Goal: Task Accomplishment & Management: Use online tool/utility

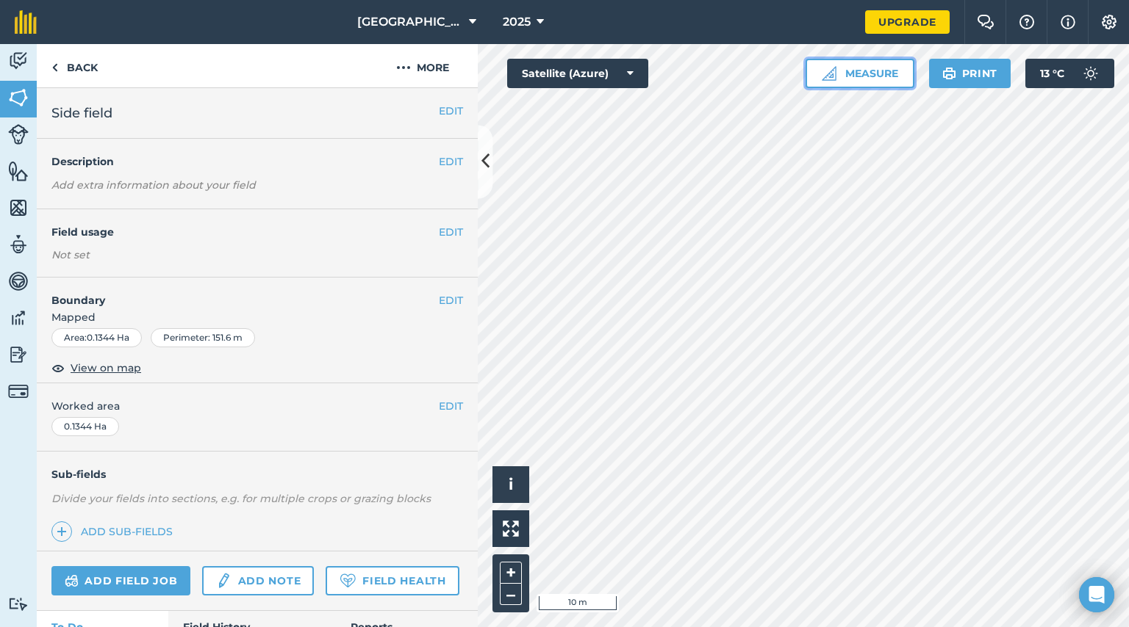
click at [843, 86] on button "Measure" at bounding box center [859, 73] width 109 height 29
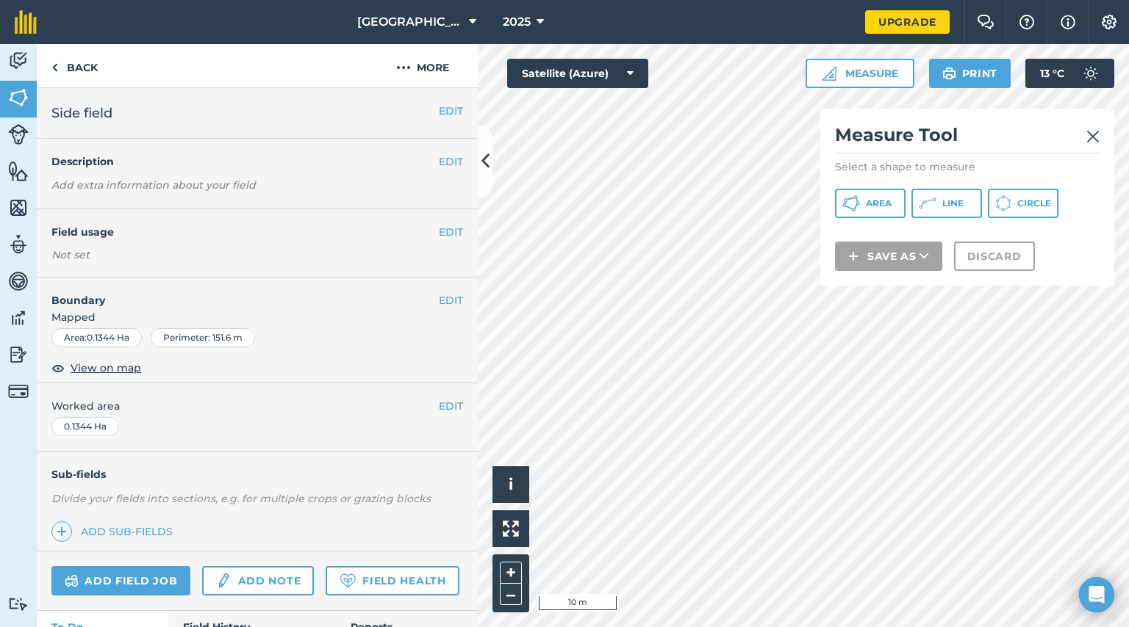
click at [876, 209] on button "Area" at bounding box center [870, 203] width 71 height 29
click at [497, 472] on button "i" at bounding box center [510, 485] width 37 height 37
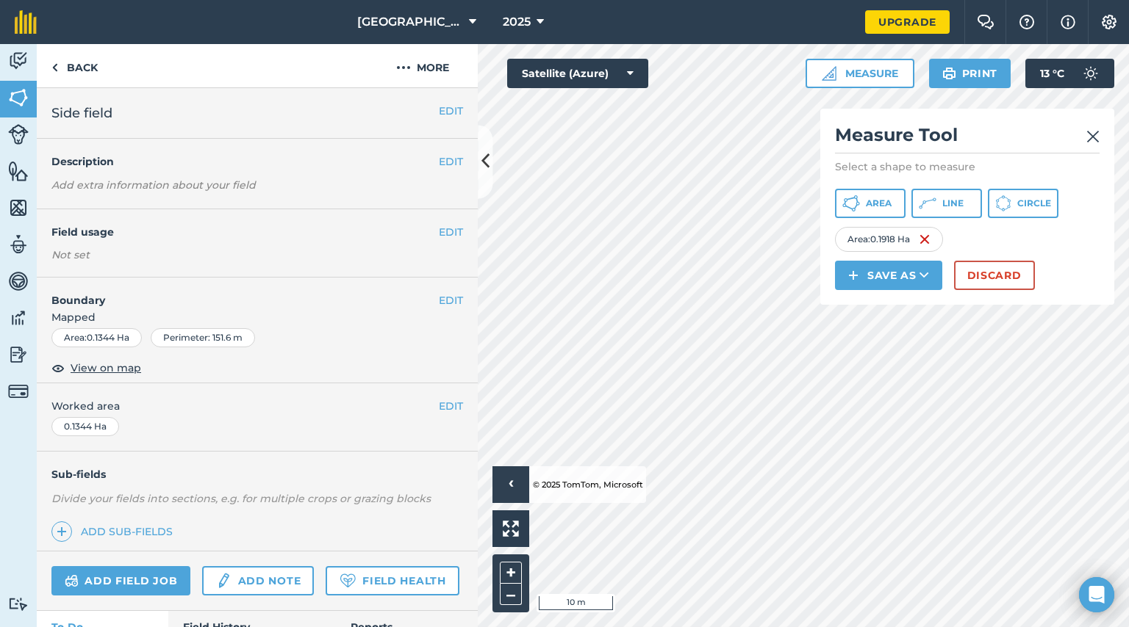
click at [1042, 251] on div "Click to start drawing › © 2025 TomTom, Microsoft 10 m + – Satellite (Azure) Me…" at bounding box center [803, 335] width 651 height 583
click at [890, 274] on button "Save as" at bounding box center [888, 275] width 107 height 29
click at [893, 303] on link "Field" at bounding box center [888, 308] width 103 height 32
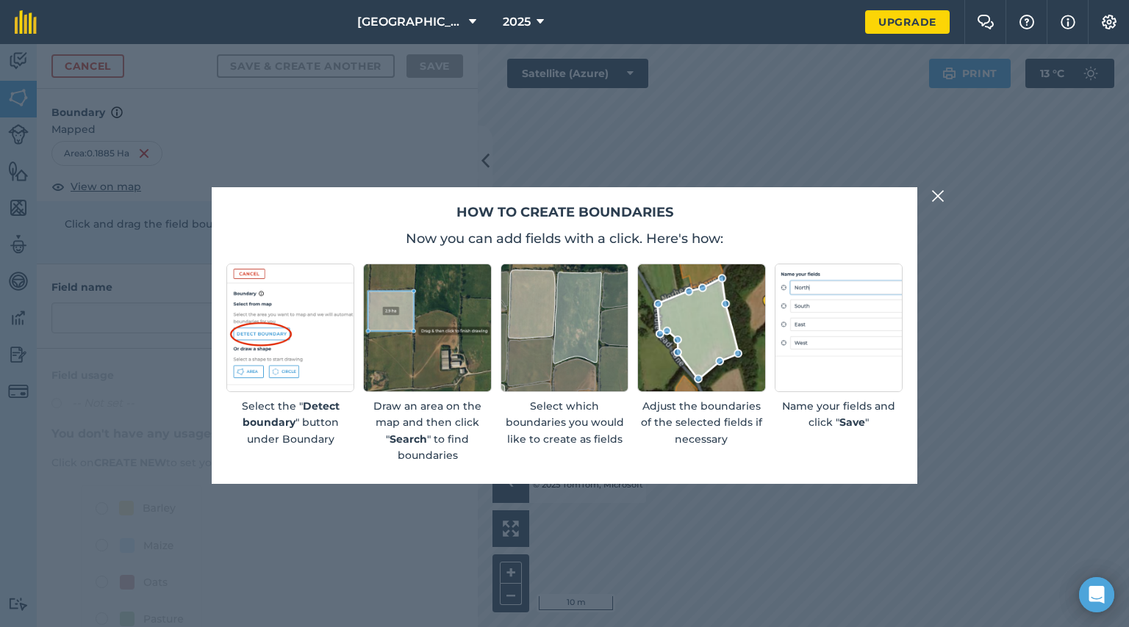
click at [940, 195] on img at bounding box center [937, 196] width 13 height 18
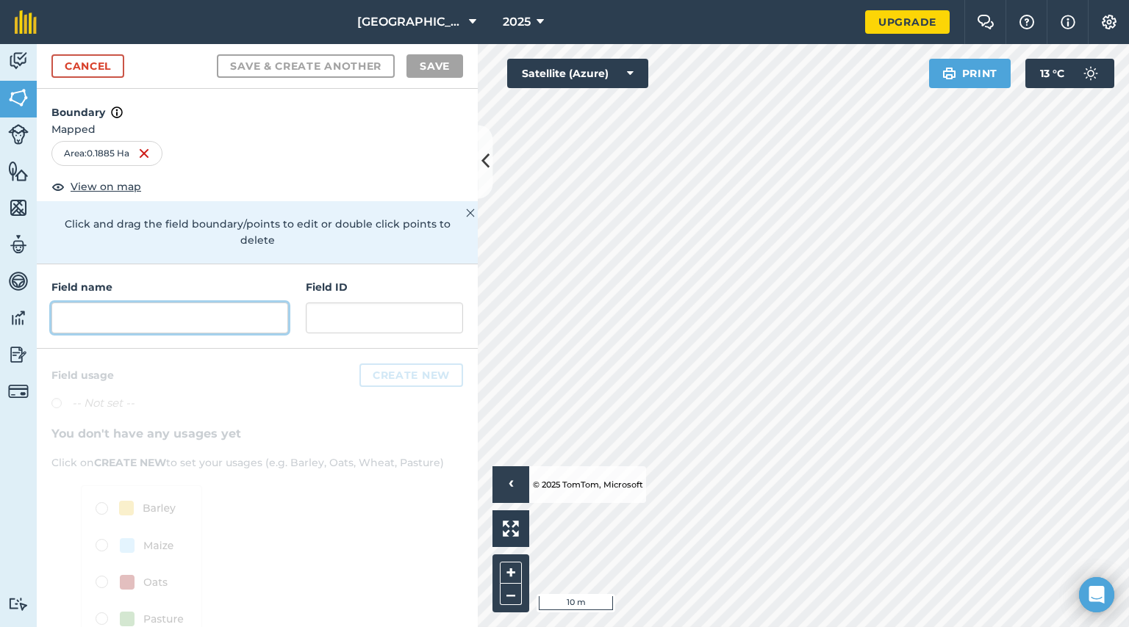
click at [132, 311] on input "text" at bounding box center [169, 318] width 237 height 31
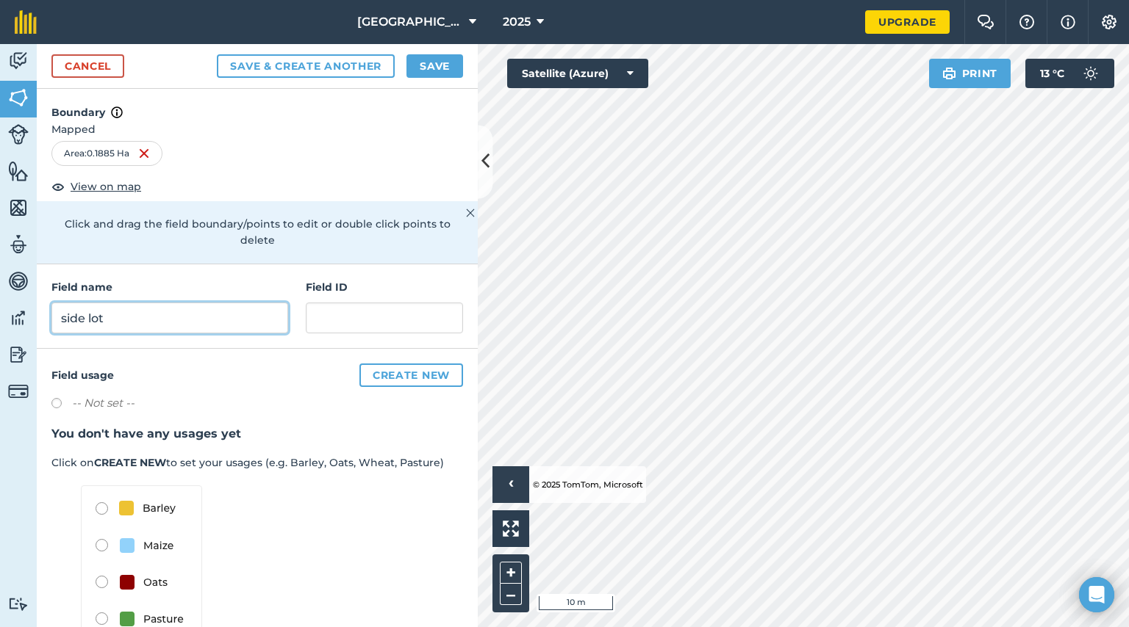
scroll to position [38, 0]
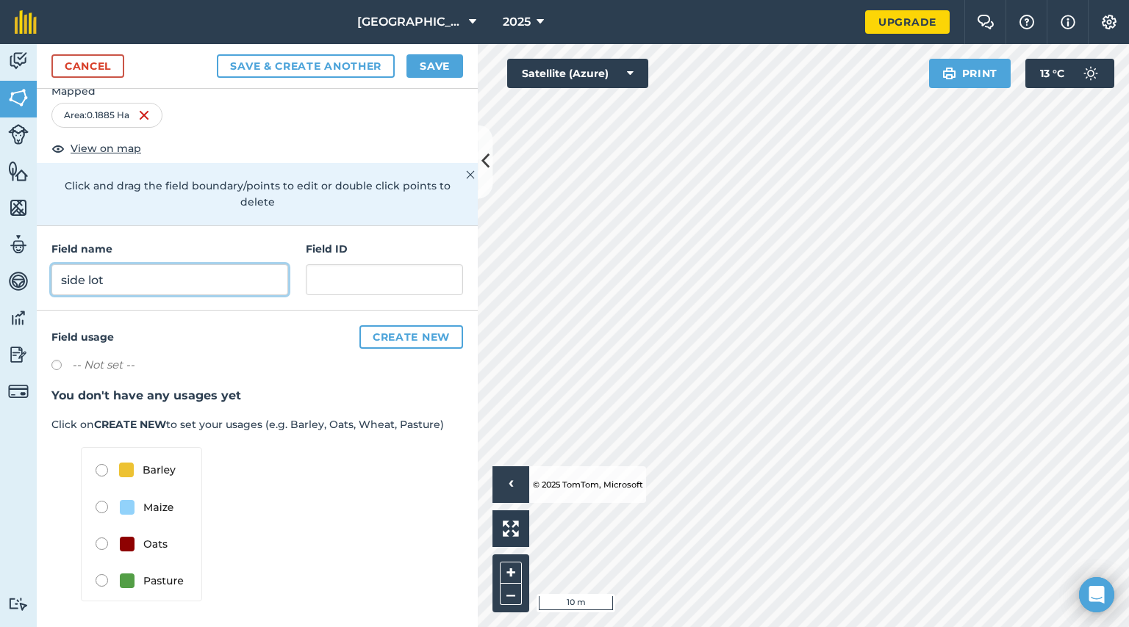
type input "side lot"
click at [104, 583] on img at bounding box center [141, 524] width 121 height 154
click at [101, 580] on img at bounding box center [141, 524] width 121 height 154
click at [57, 365] on label at bounding box center [61, 367] width 21 height 15
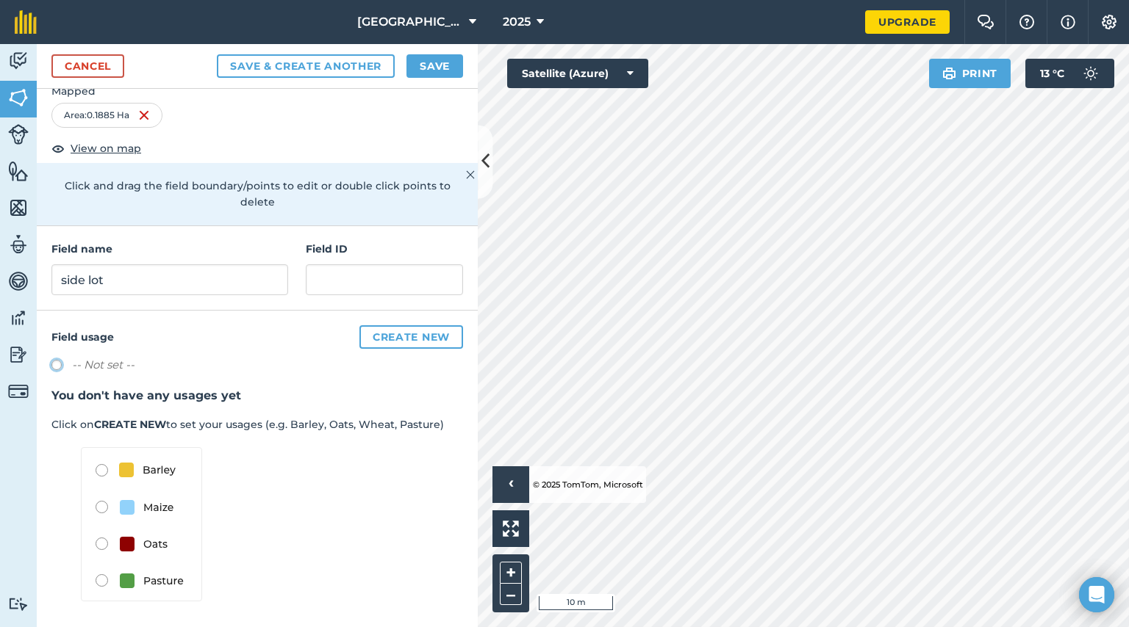
radio input "true"
click at [104, 582] on img at bounding box center [141, 524] width 121 height 154
click at [104, 577] on img at bounding box center [141, 524] width 121 height 154
click at [102, 578] on img at bounding box center [141, 524] width 121 height 154
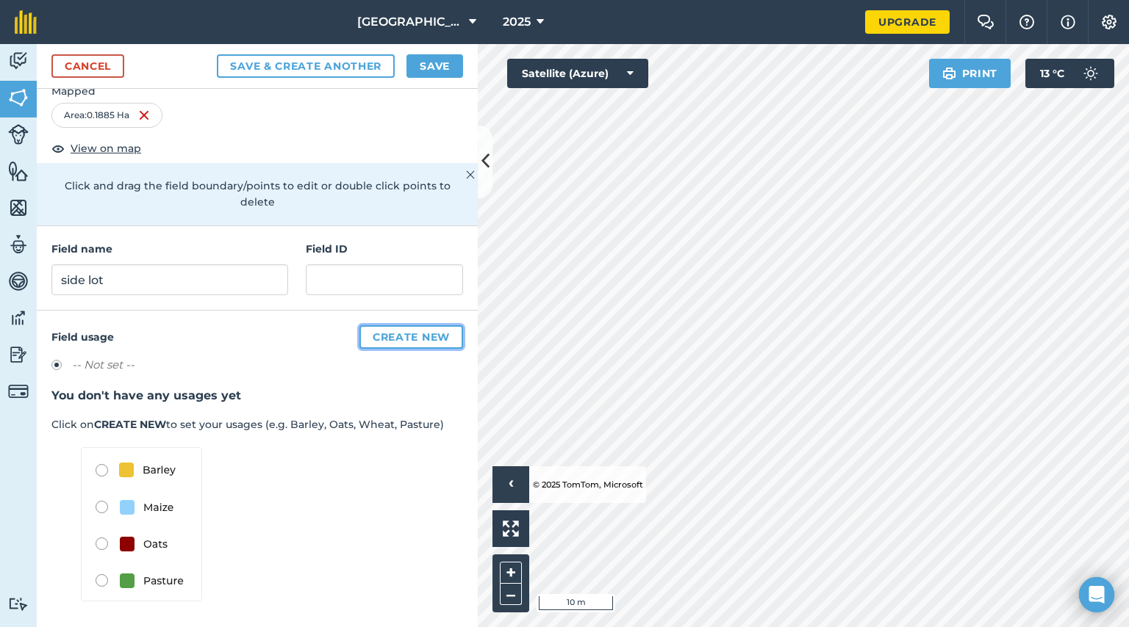
click at [392, 334] on button "Create new" at bounding box center [411, 337] width 104 height 24
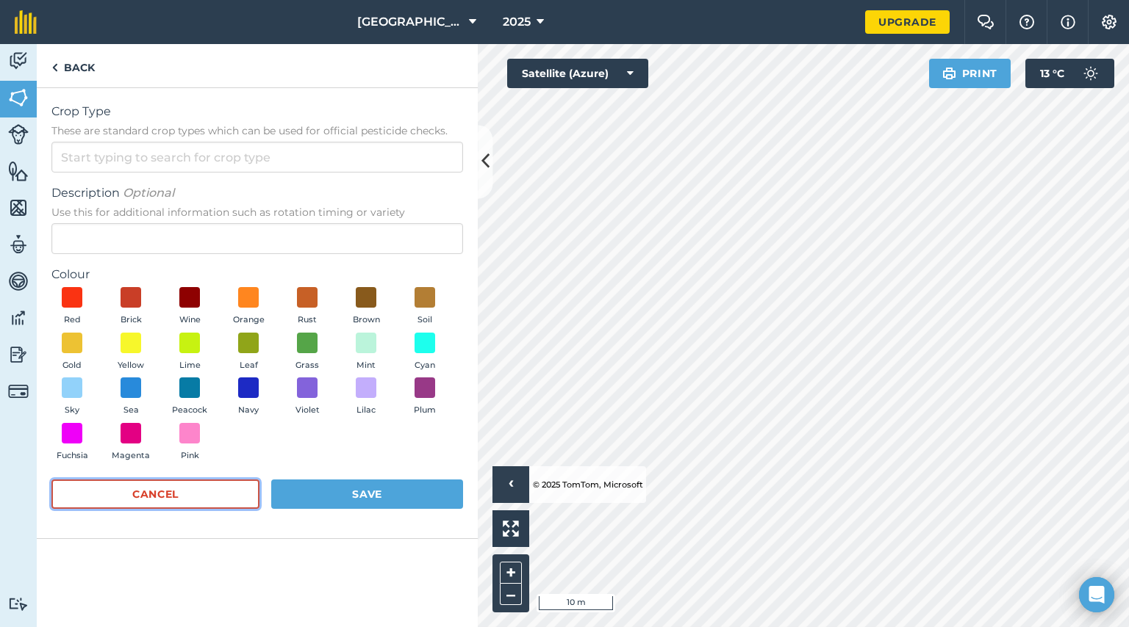
click at [179, 504] on button "Cancel" at bounding box center [155, 494] width 208 height 29
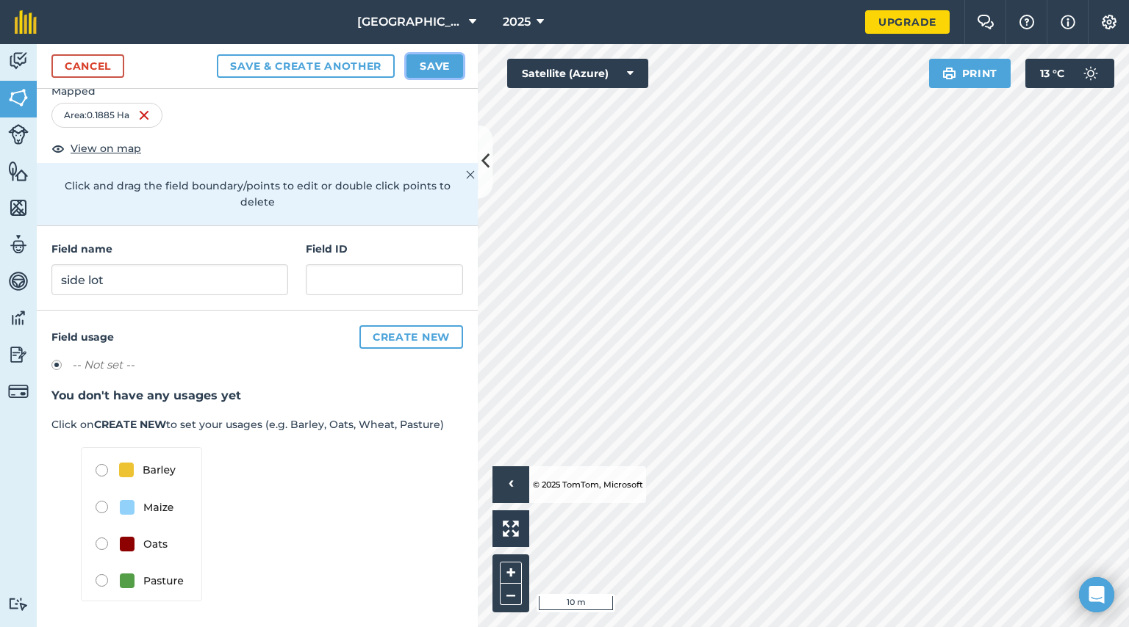
click at [437, 68] on button "Save" at bounding box center [434, 66] width 57 height 24
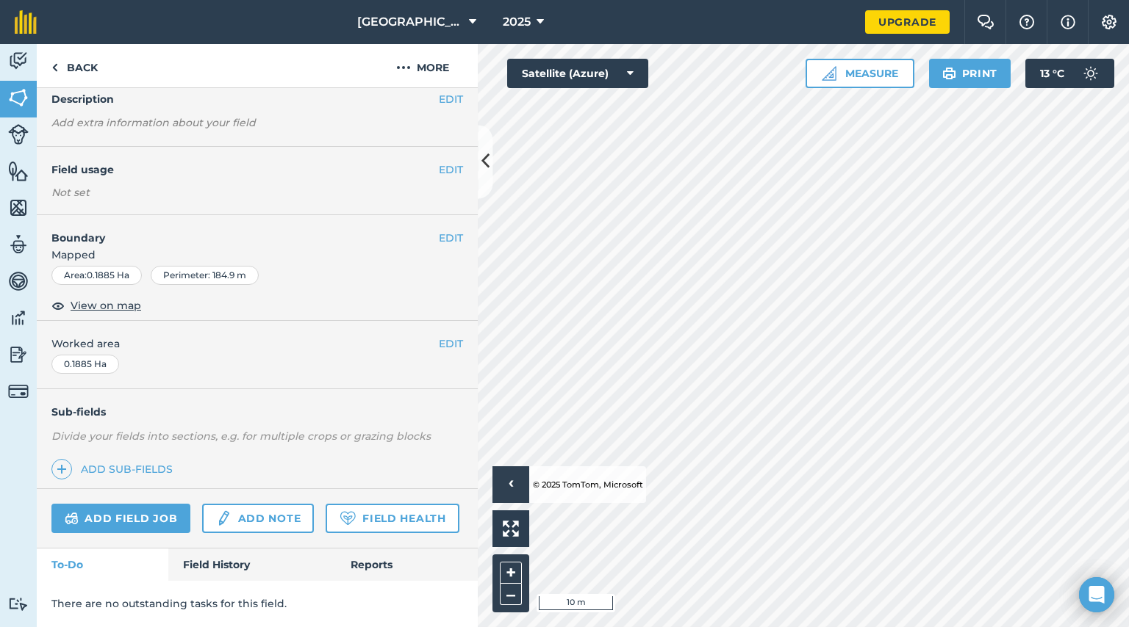
scroll to position [101, 0]
click at [66, 62] on link "Back" at bounding box center [75, 65] width 76 height 43
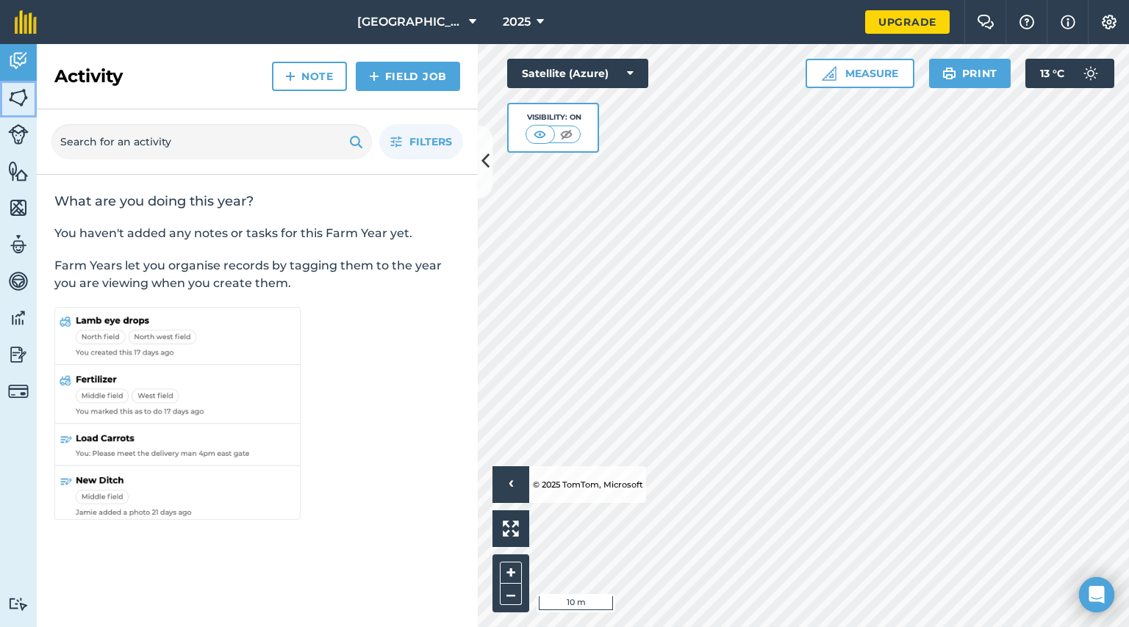
click at [18, 90] on img at bounding box center [18, 98] width 21 height 22
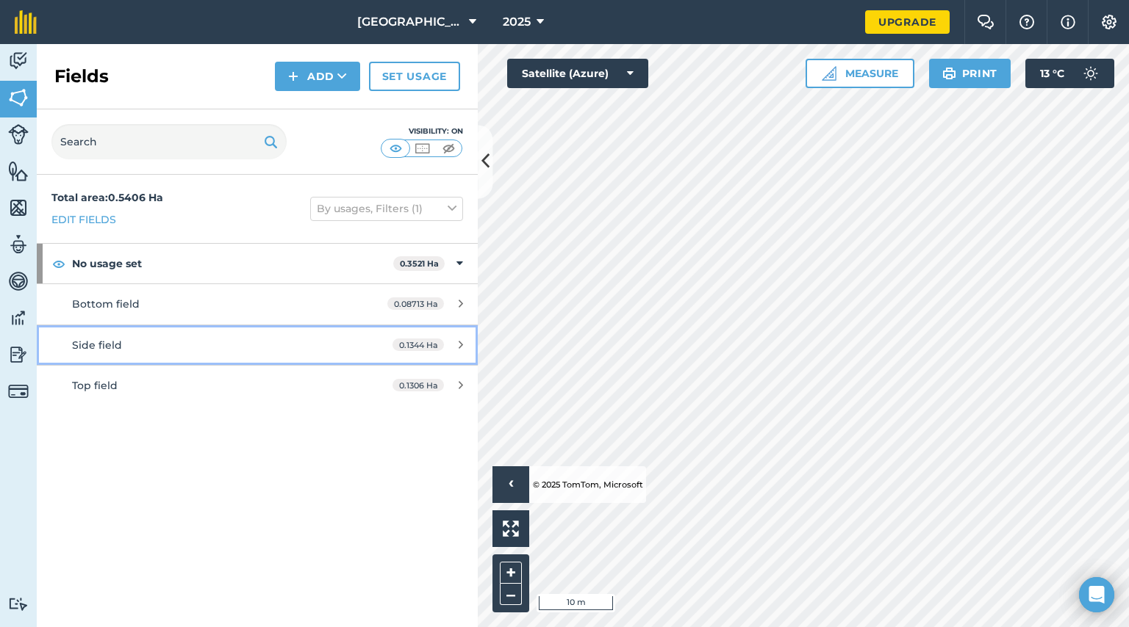
click at [456, 344] on div "0.1344 Ha" at bounding box center [428, 345] width 100 height 12
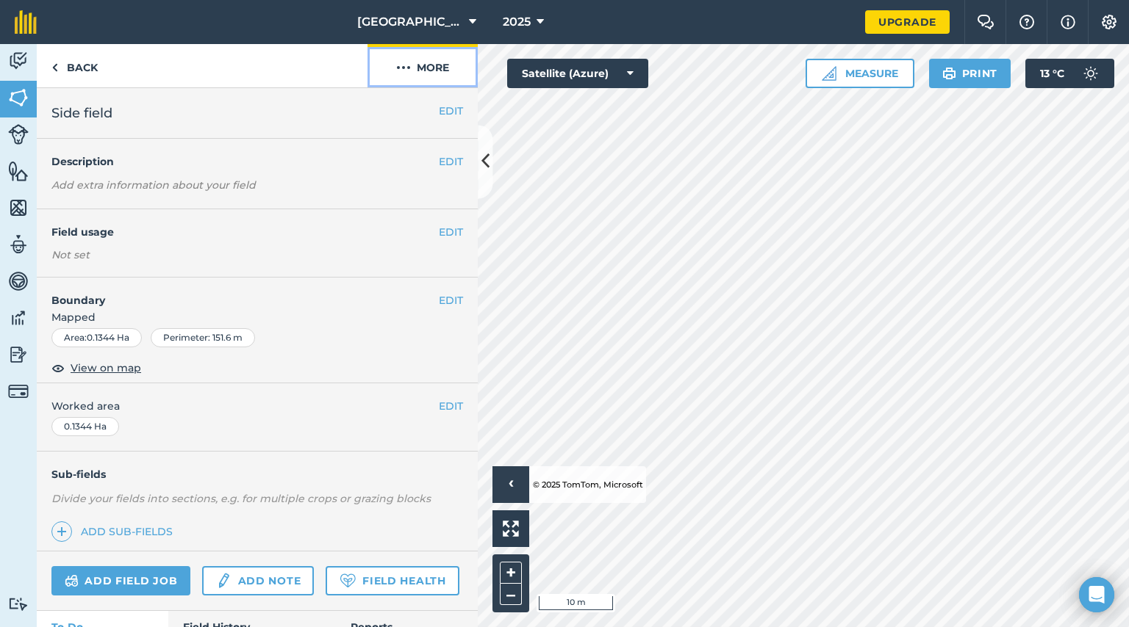
click at [417, 68] on button "More" at bounding box center [422, 65] width 110 height 43
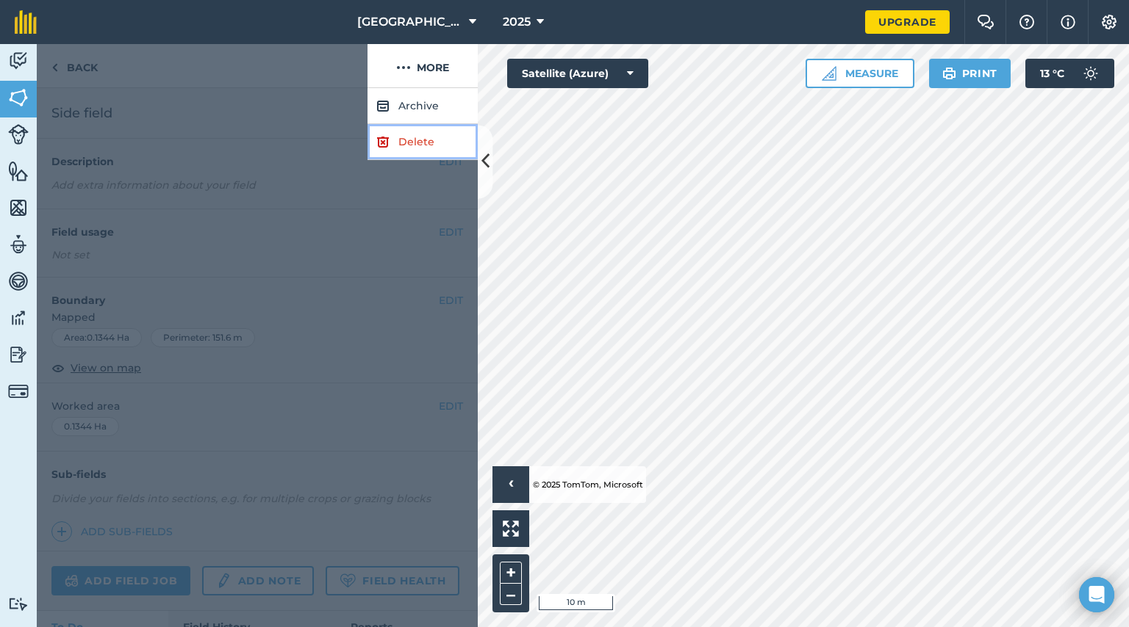
click at [409, 144] on link "Delete" at bounding box center [422, 142] width 110 height 36
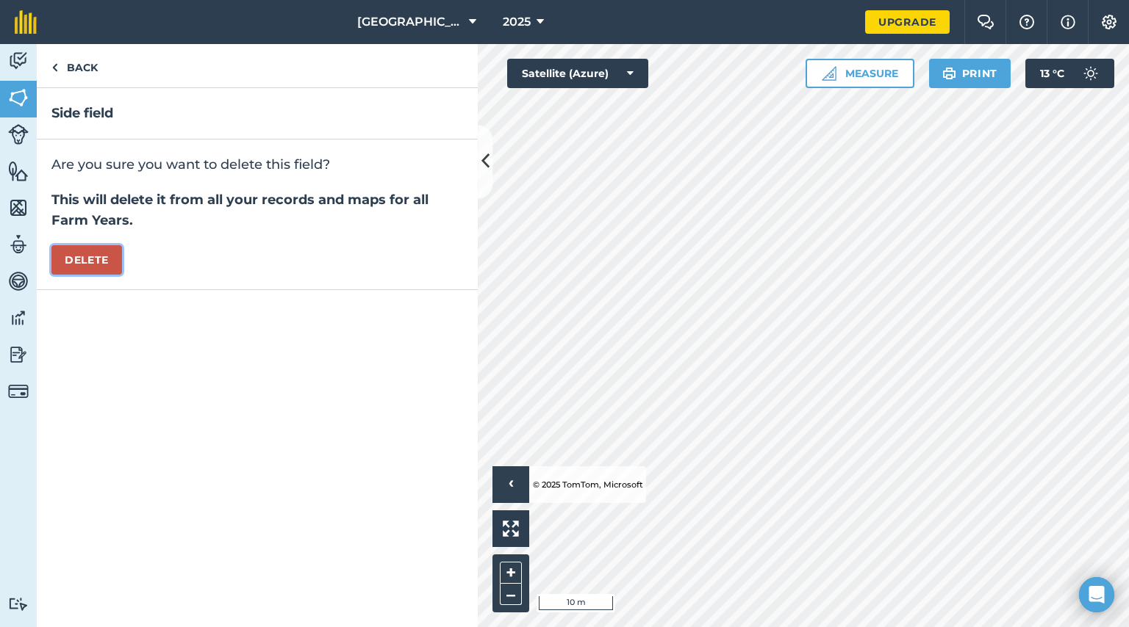
click at [88, 254] on button "Delete" at bounding box center [86, 259] width 71 height 29
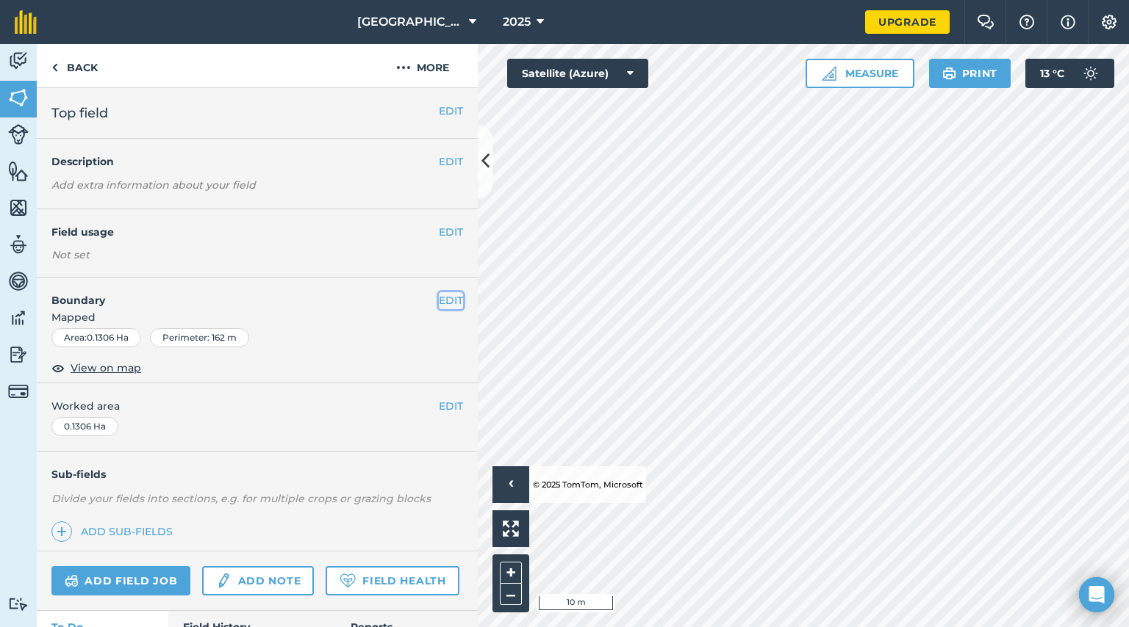
click at [441, 299] on button "EDIT" at bounding box center [451, 300] width 24 height 16
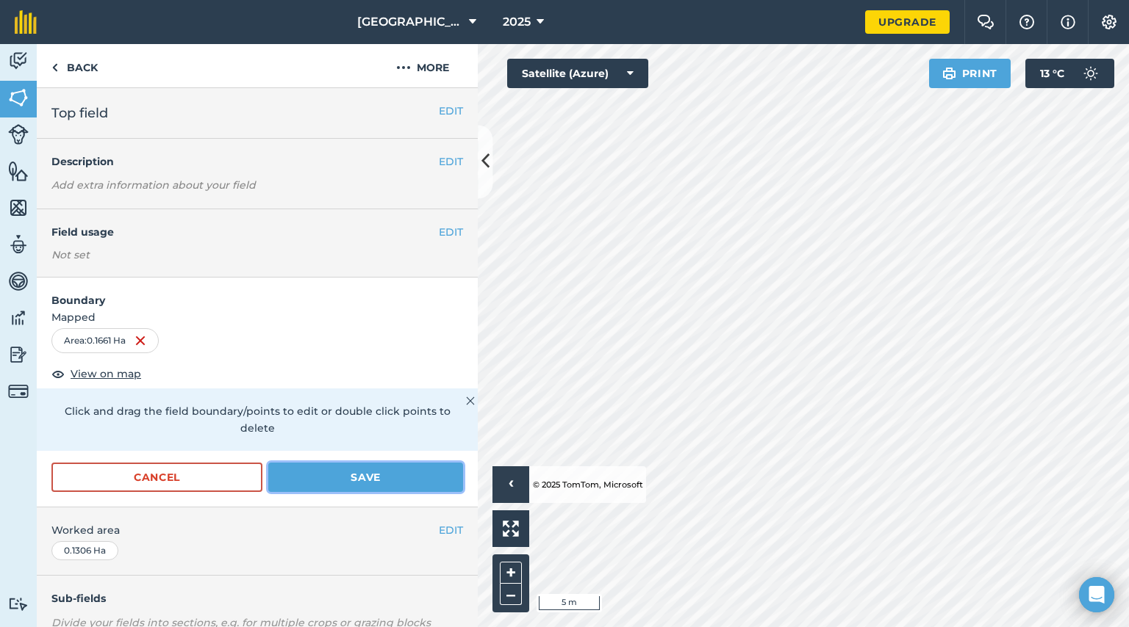
click at [367, 474] on button "Save" at bounding box center [365, 477] width 195 height 29
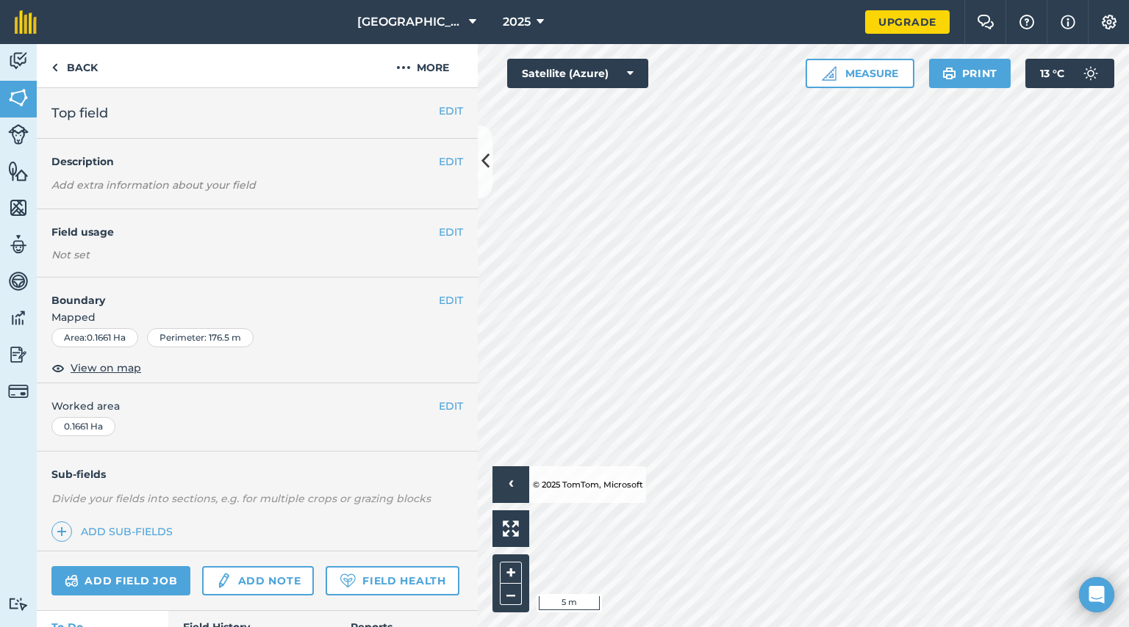
click at [1106, 627] on html "Hillside Refuge 2025 Upgrade Farm Chat Help Info Settings Map printing is not a…" at bounding box center [564, 313] width 1129 height 627
click at [443, 300] on button "EDIT" at bounding box center [451, 300] width 24 height 16
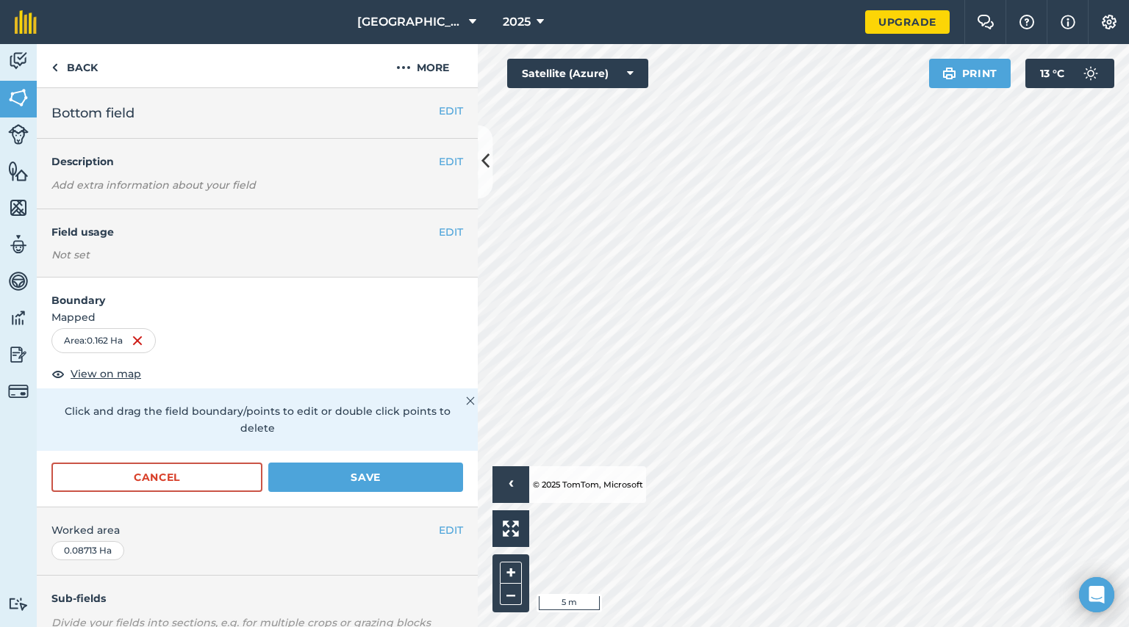
click at [475, 369] on div "Activity Fields Livestock Features Maps Team Vehicles Data Reporting Billing Tu…" at bounding box center [564, 335] width 1129 height 583
click at [685, 627] on html "Hillside Refuge 2025 Upgrade Farm Chat Help Info Settings Map printing is not a…" at bounding box center [564, 313] width 1129 height 627
click at [367, 476] on button "Save" at bounding box center [365, 477] width 195 height 29
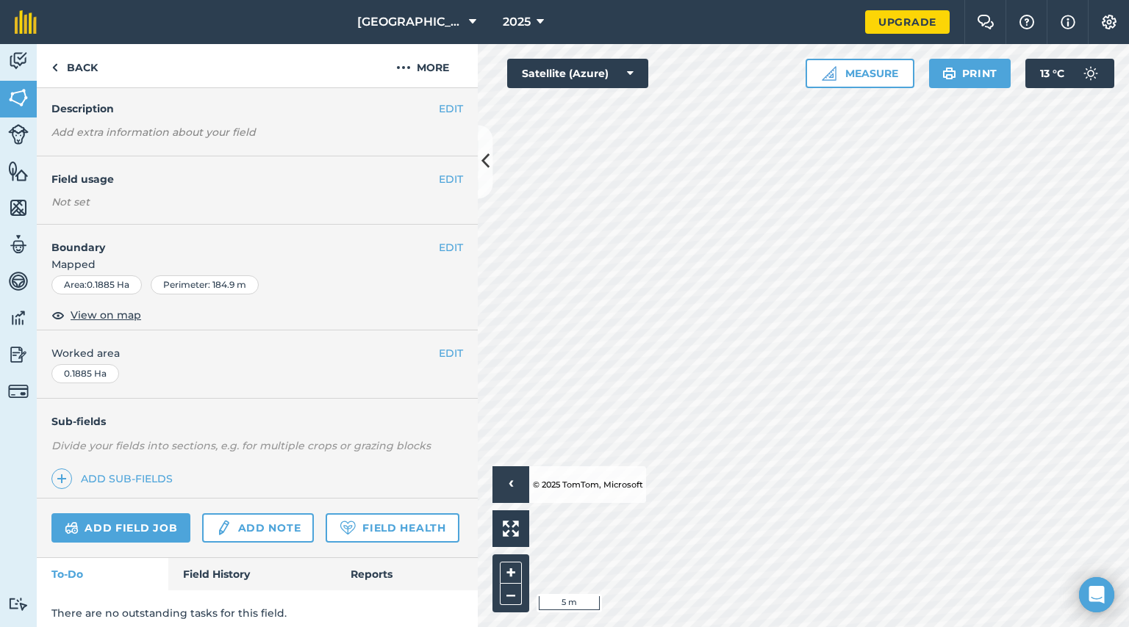
scroll to position [101, 0]
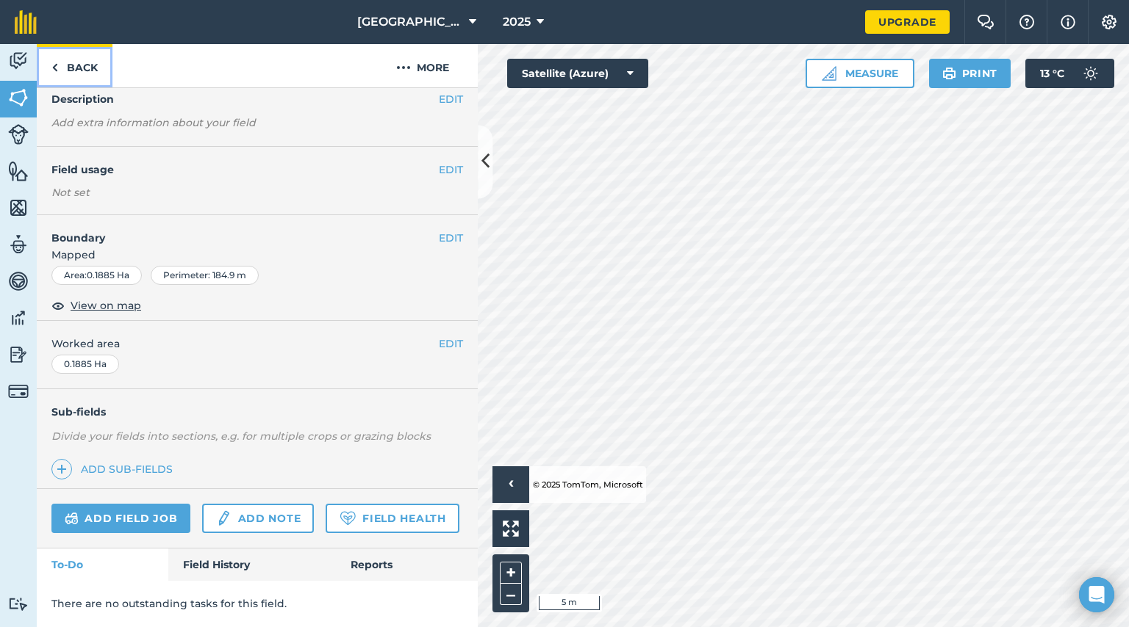
click at [87, 63] on link "Back" at bounding box center [75, 65] width 76 height 43
click at [68, 68] on link "Back" at bounding box center [75, 65] width 76 height 43
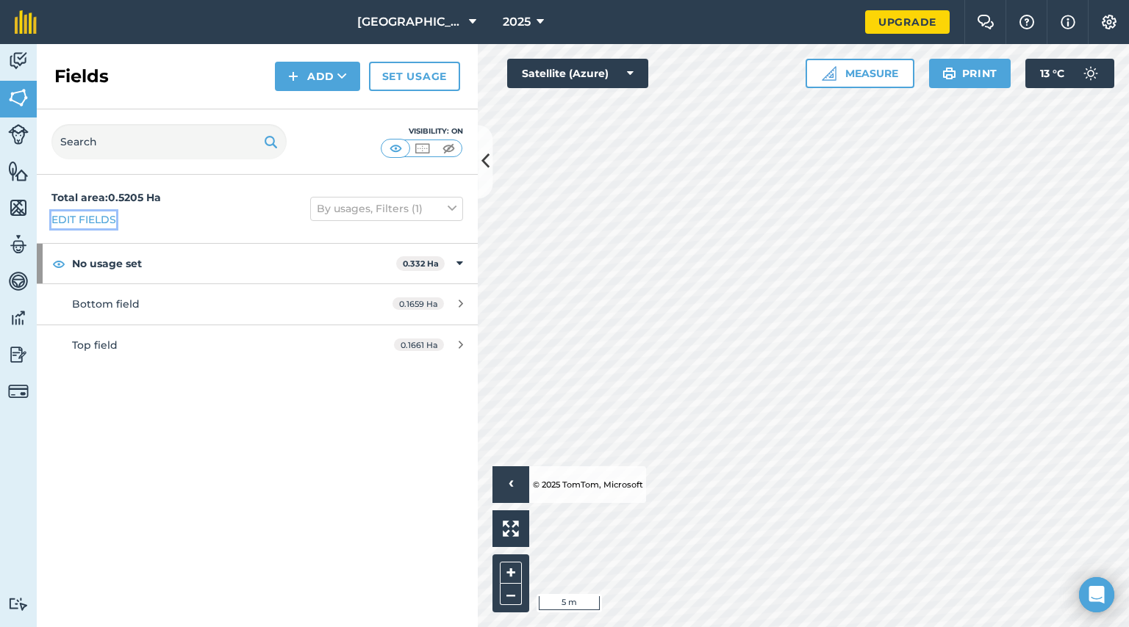
click at [79, 219] on link "Edit fields" at bounding box center [83, 220] width 65 height 16
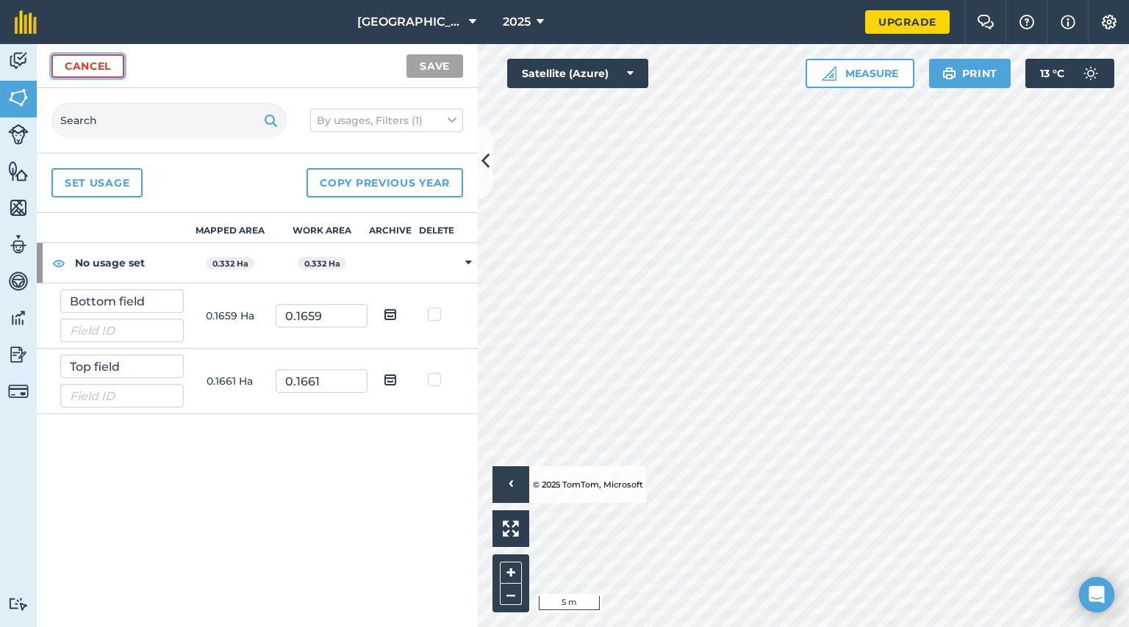
click at [92, 68] on link "Cancel" at bounding box center [87, 66] width 73 height 24
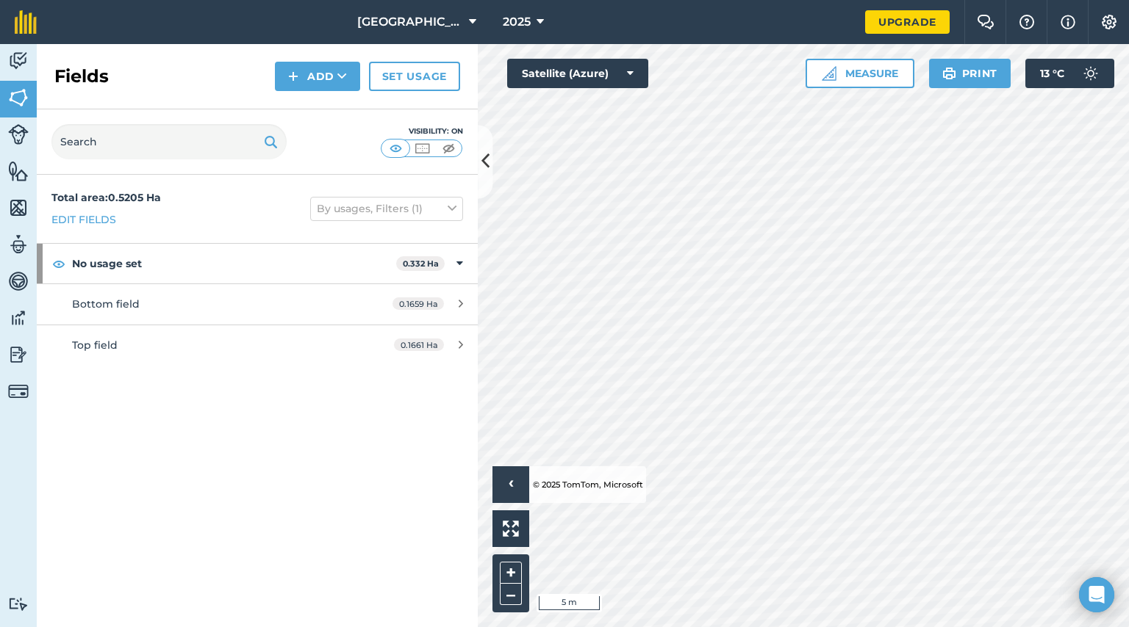
click at [940, 62] on div "Click to start drawing › © 2025 TomTom, Microsoft 5 m + – Satellite (Azure) Mea…" at bounding box center [803, 335] width 651 height 583
click at [855, 77] on button "Measure" at bounding box center [859, 73] width 109 height 29
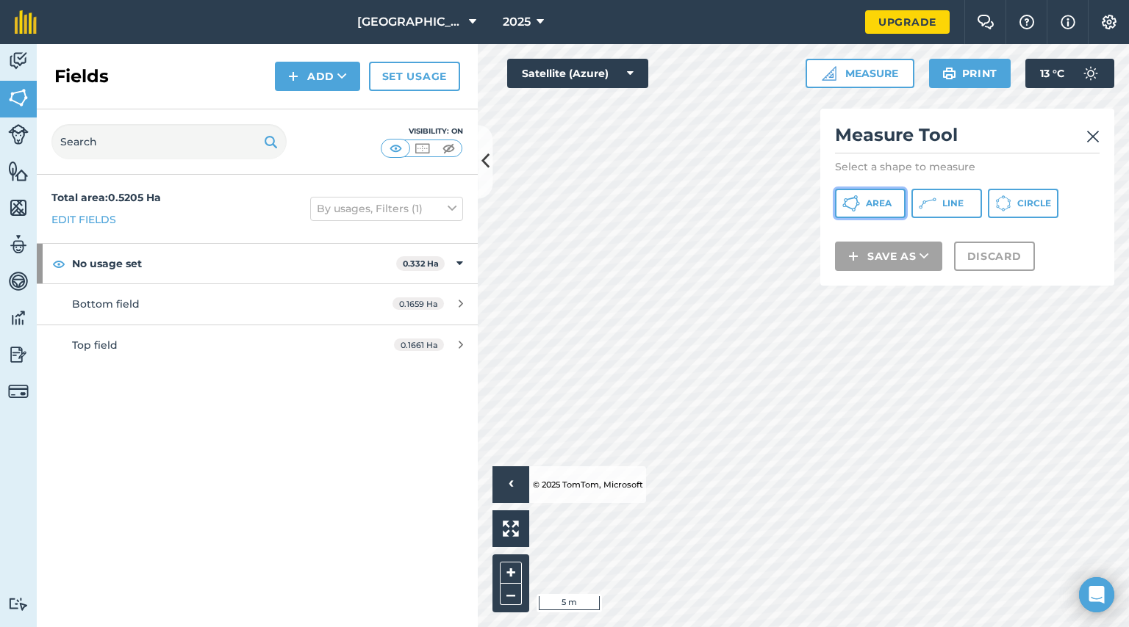
click at [888, 203] on span "Area" at bounding box center [878, 204] width 26 height 12
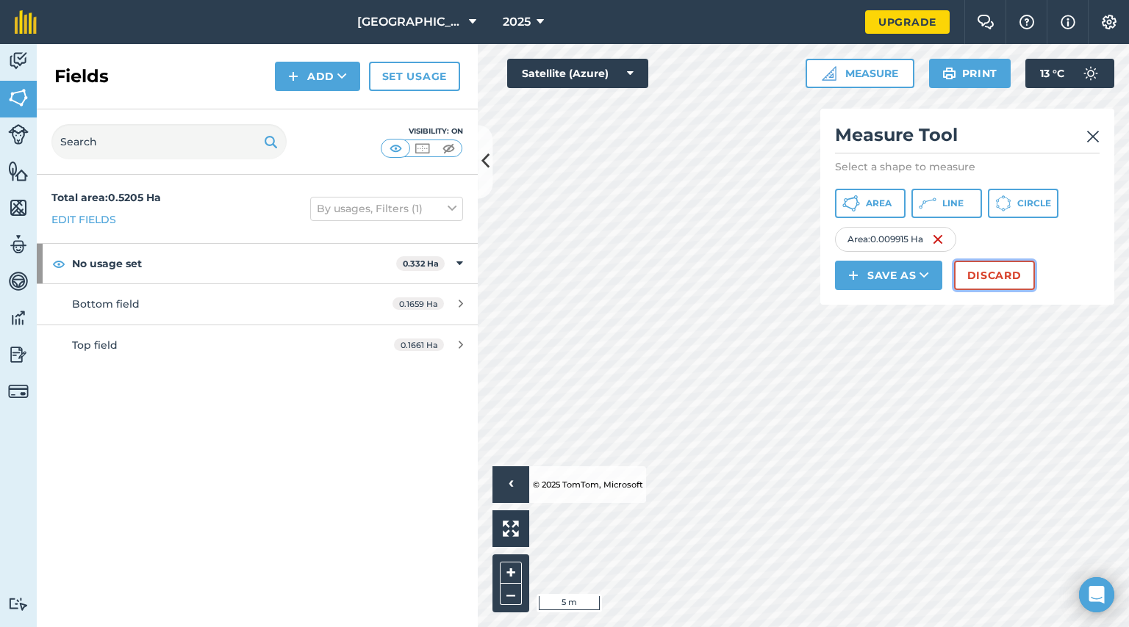
click at [1027, 276] on button "Discard" at bounding box center [994, 275] width 81 height 29
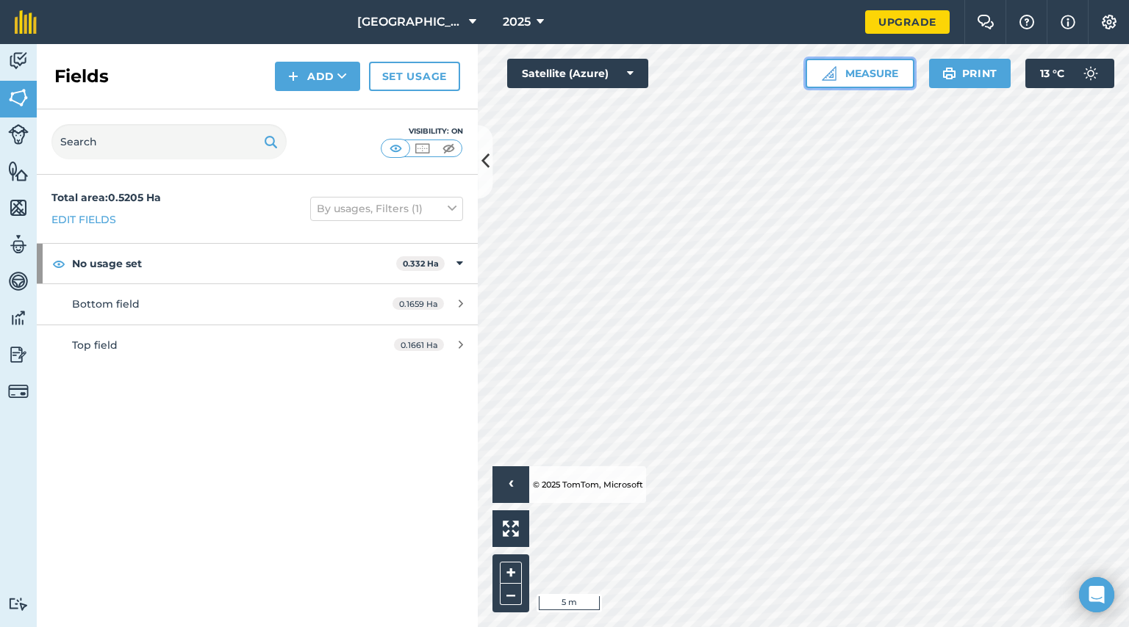
click at [854, 62] on button "Measure" at bounding box center [859, 73] width 109 height 29
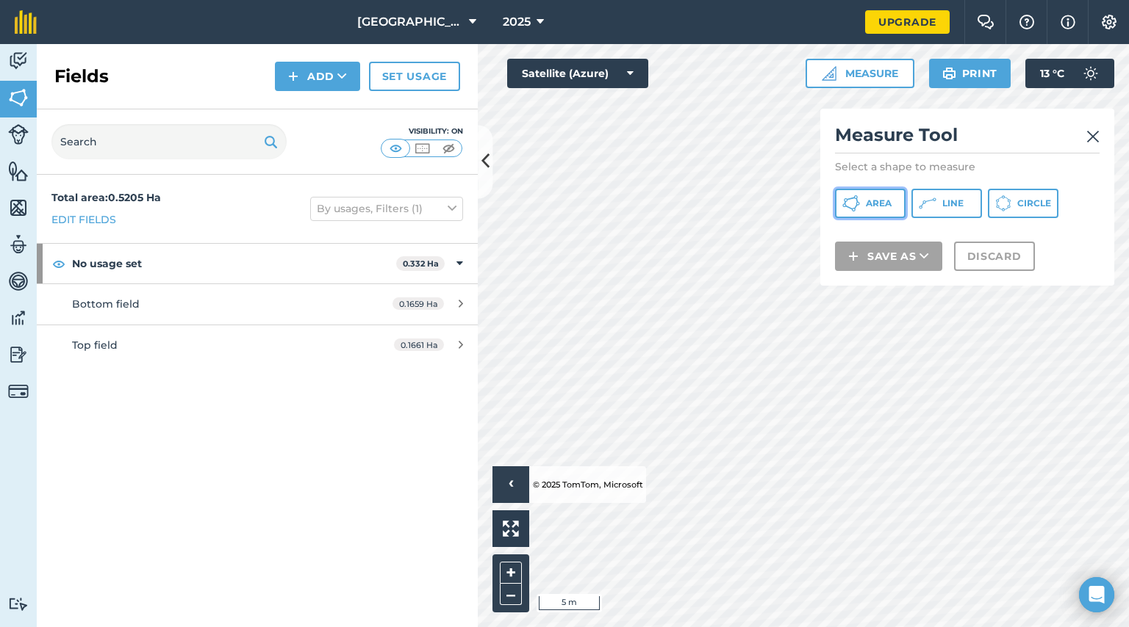
click at [870, 195] on button "Area" at bounding box center [870, 203] width 71 height 29
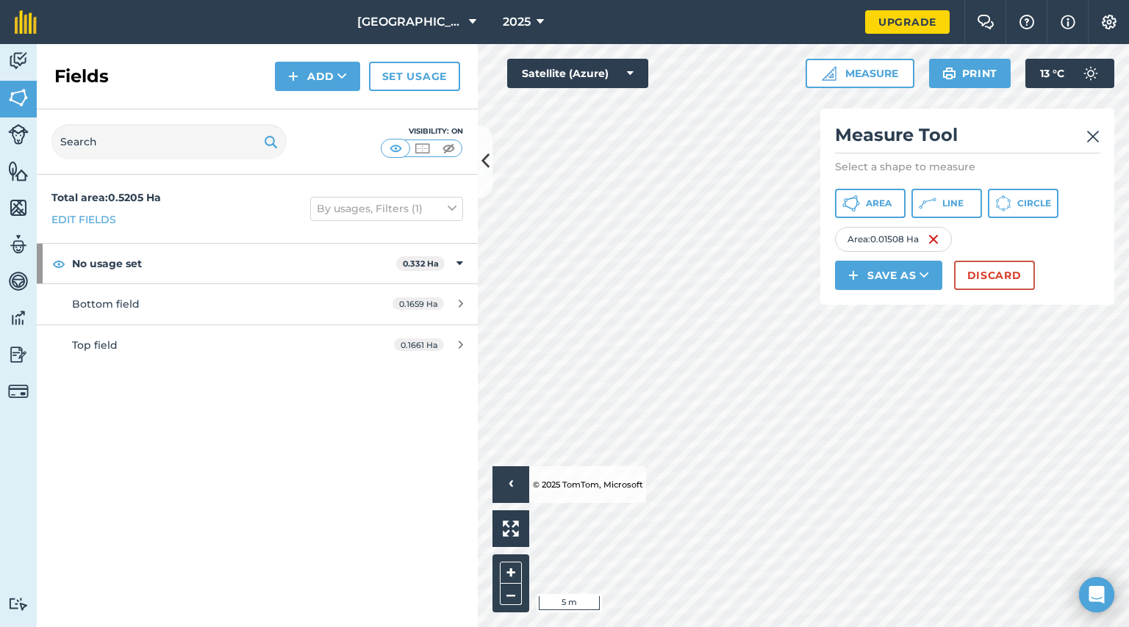
click at [896, 239] on div "Click to start drawing › © 2025 TomTom, Microsoft 5 m + – Satellite (Azure) Mea…" at bounding box center [803, 335] width 651 height 583
drag, startPoint x: 965, startPoint y: 118, endPoint x: 826, endPoint y: 109, distance: 139.2
click at [826, 109] on div "Measure Tool Select a shape to measure Area Line Circle Area : 0.03061 Ha Save …" at bounding box center [967, 207] width 294 height 196
click at [1093, 137] on img at bounding box center [1092, 137] width 13 height 18
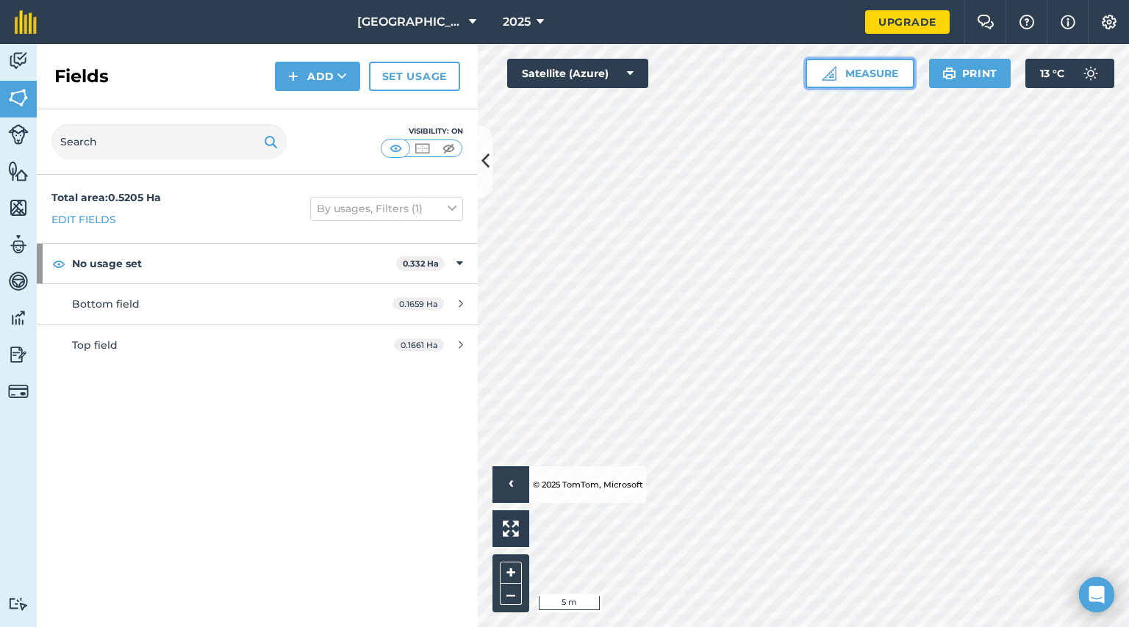
click at [856, 79] on button "Measure" at bounding box center [859, 73] width 109 height 29
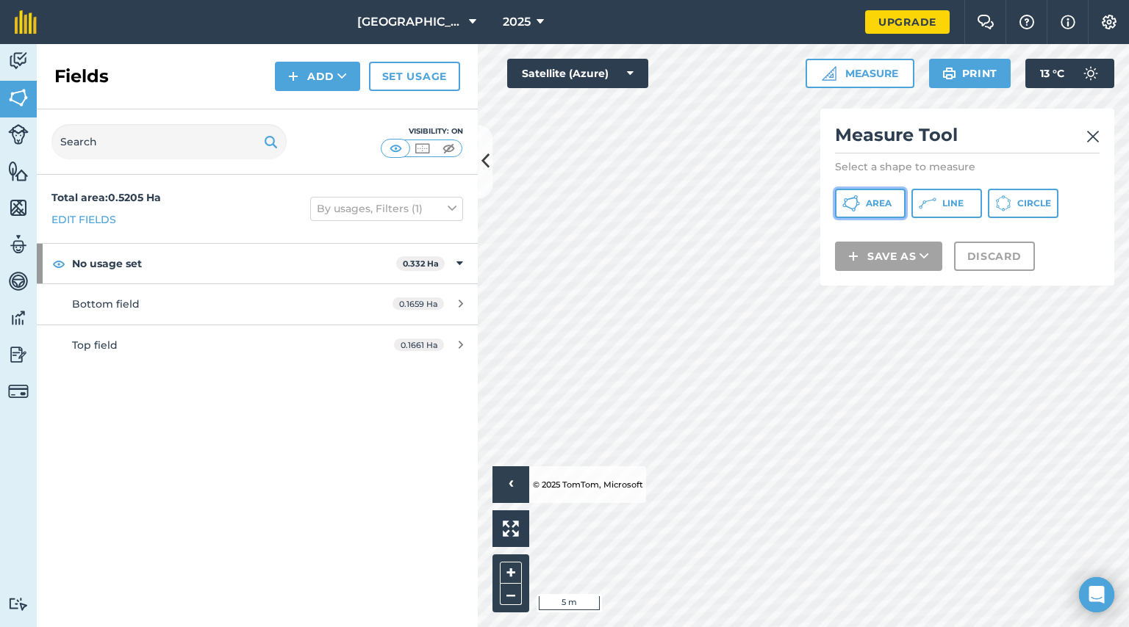
click at [874, 198] on span "Area" at bounding box center [878, 204] width 26 height 12
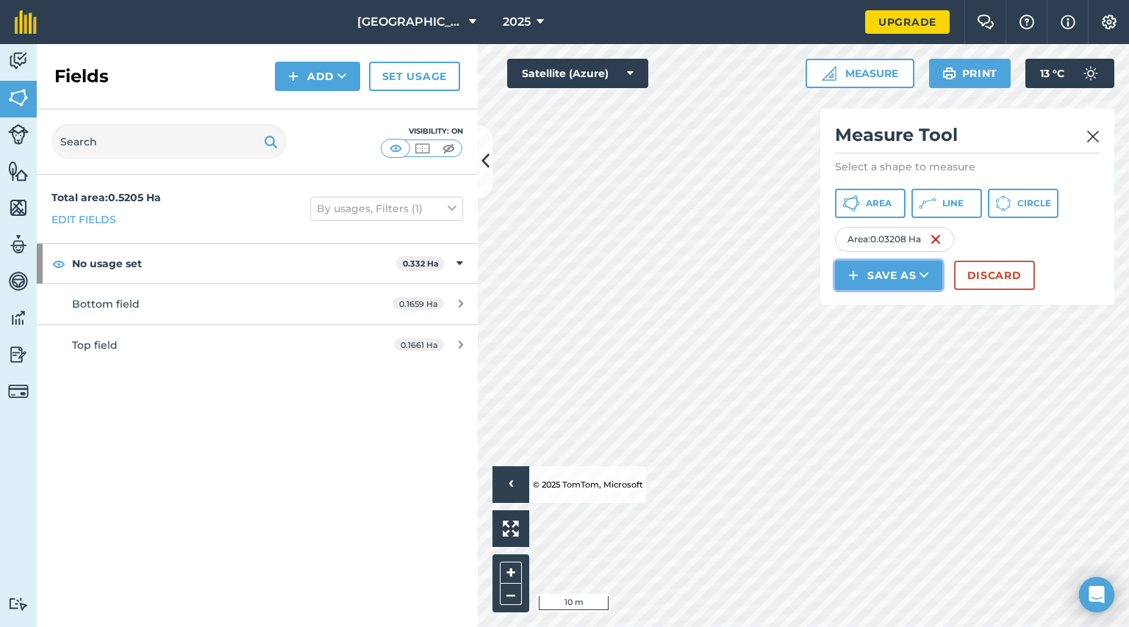
click at [897, 274] on button "Save as" at bounding box center [888, 275] width 107 height 29
click at [895, 306] on link "Field" at bounding box center [888, 308] width 103 height 32
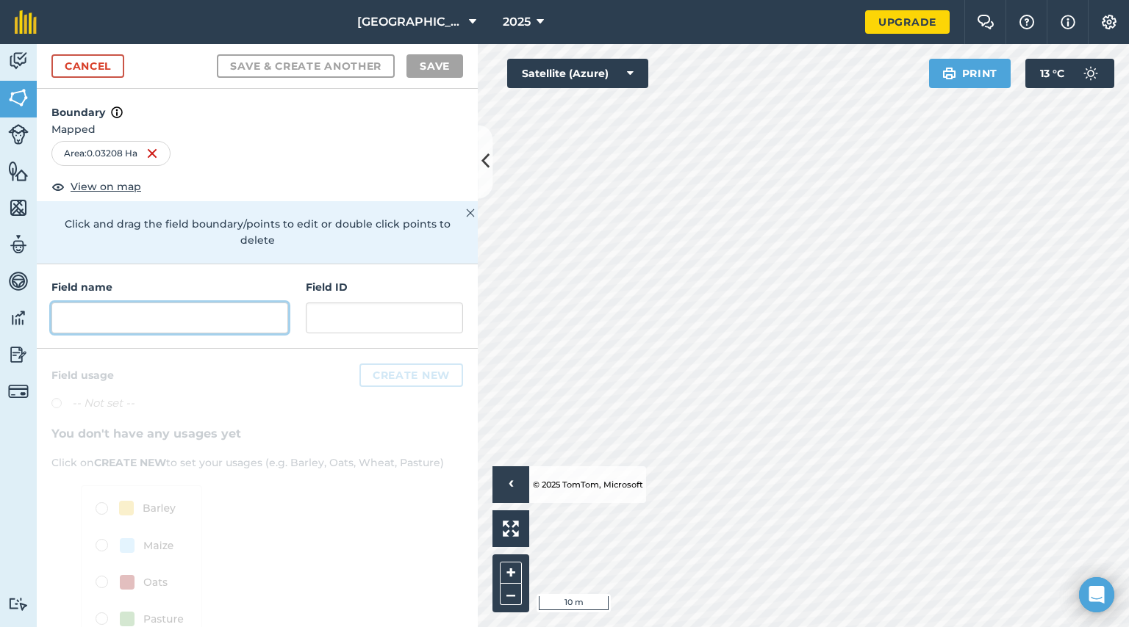
click at [201, 315] on input "text" at bounding box center [169, 318] width 237 height 31
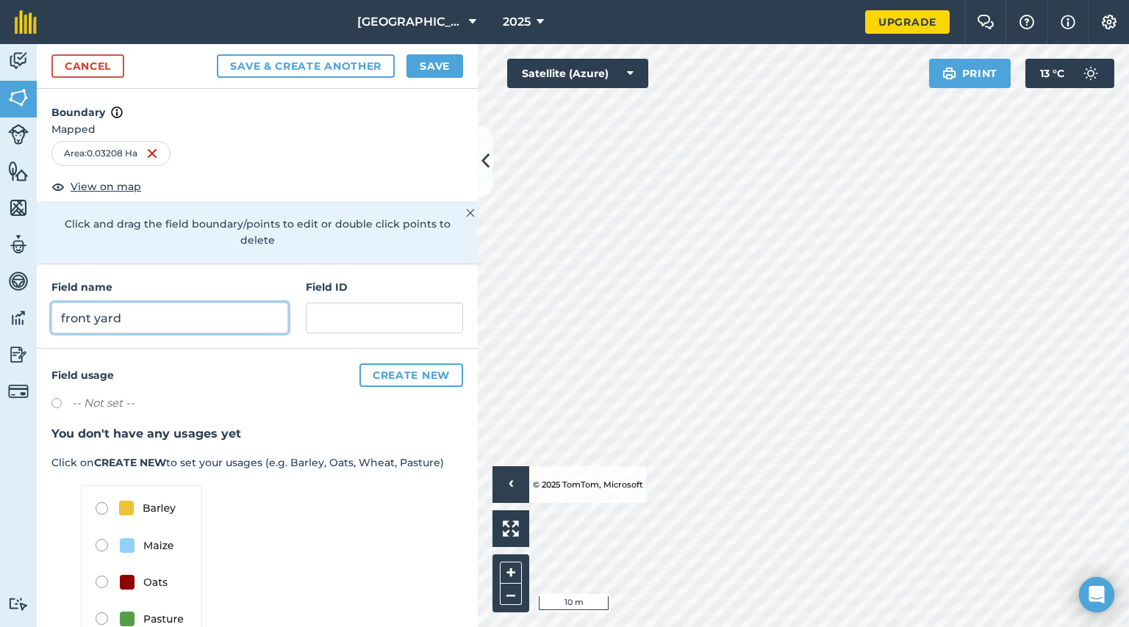
type input "front yard"
click at [453, 68] on button "Save" at bounding box center [434, 66] width 57 height 24
